Goal: Navigation & Orientation: Find specific page/section

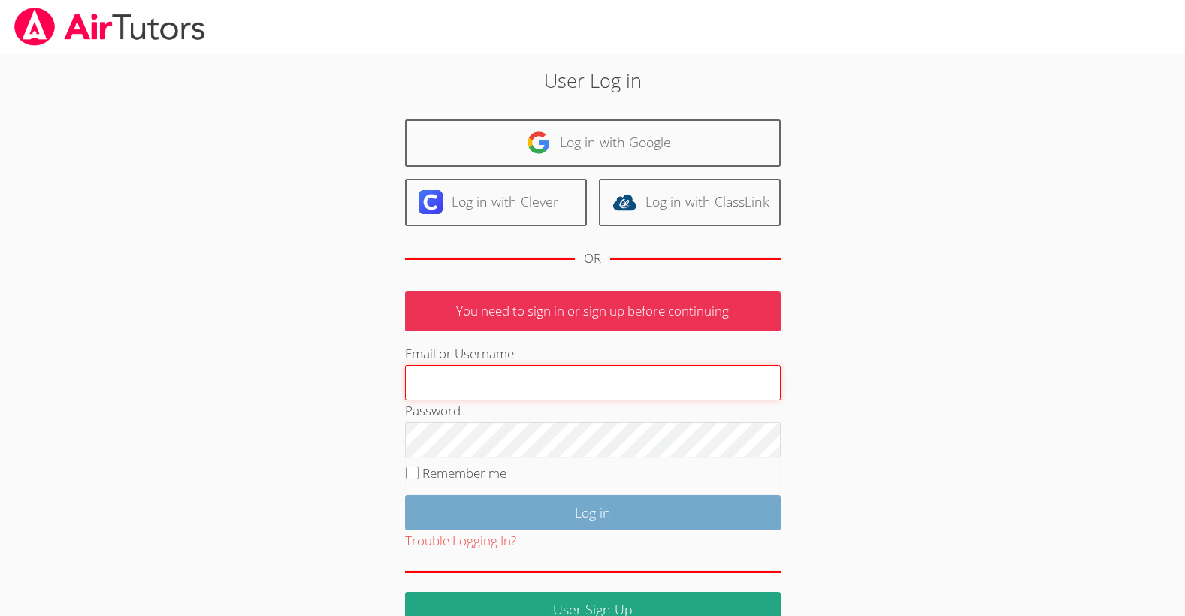
type input "taylorarnoldairtutors@gmail.com"
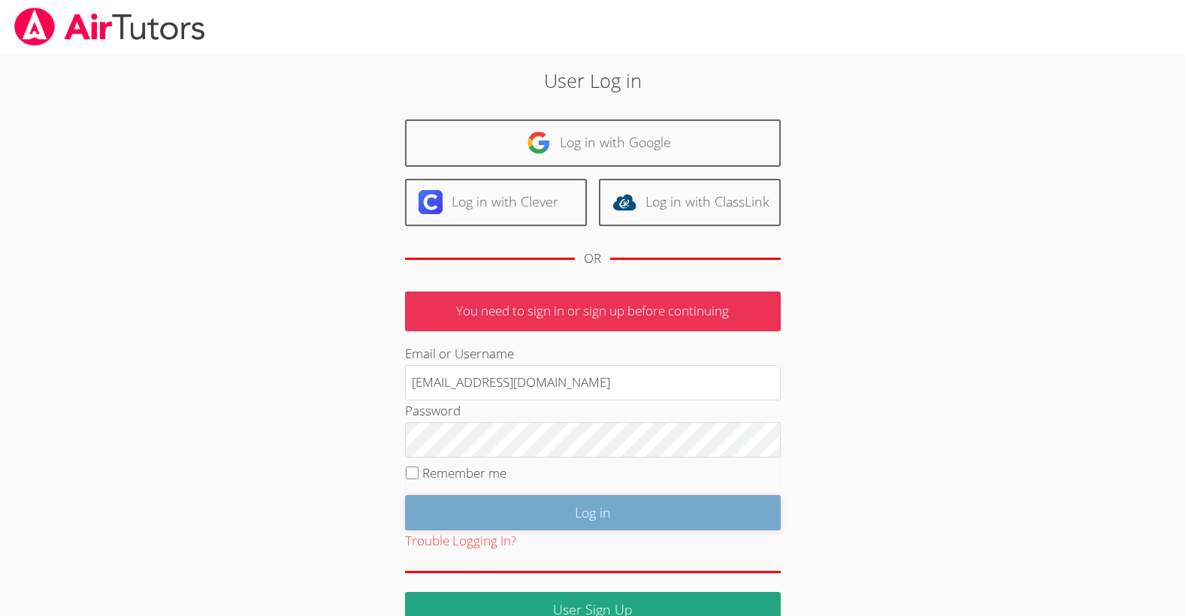
click at [615, 518] on input "Log in" at bounding box center [593, 512] width 376 height 35
type input "[EMAIL_ADDRESS][DOMAIN_NAME]"
click at [606, 513] on input "Log in" at bounding box center [593, 512] width 376 height 35
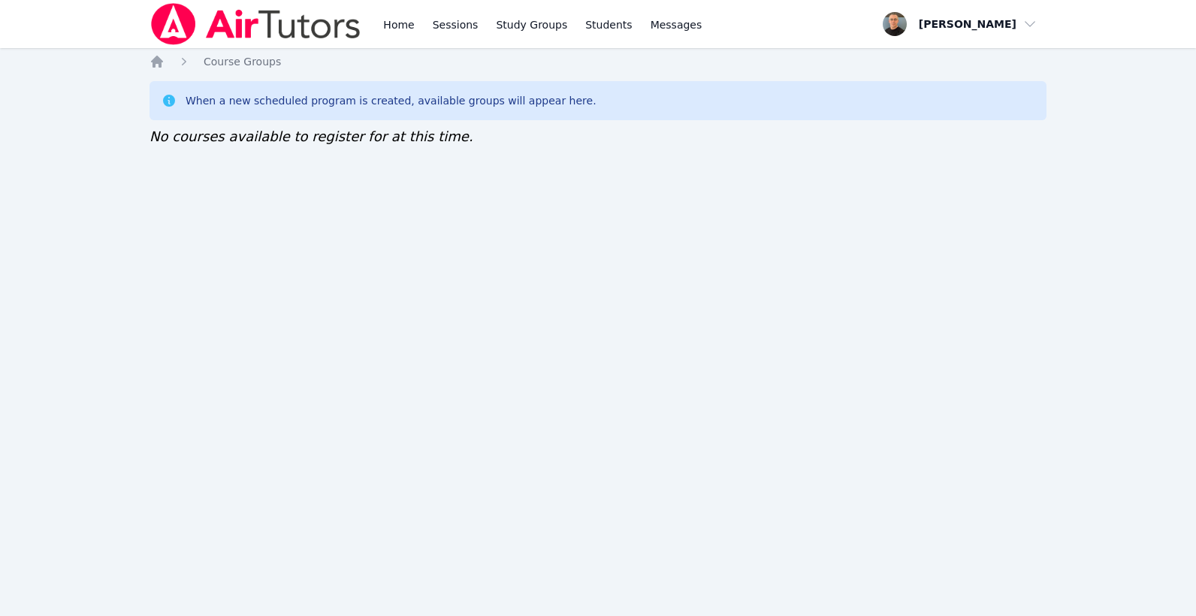
click at [772, 227] on div "Home Sessions Study Groups Students Messages Open user menu Taylor Arnold Open …" at bounding box center [598, 308] width 1196 height 616
click at [736, 198] on div "Home Sessions Study Groups Students Messages Open user menu Taylor Arnold Open …" at bounding box center [598, 308] width 1196 height 616
